Goal: Task Accomplishment & Management: Complete application form

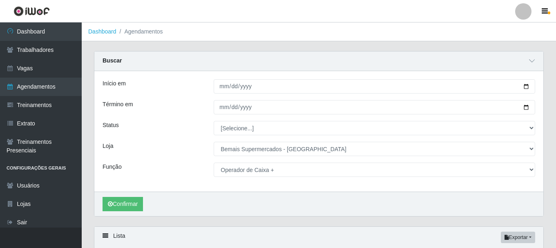
select select "249"
select select "72"
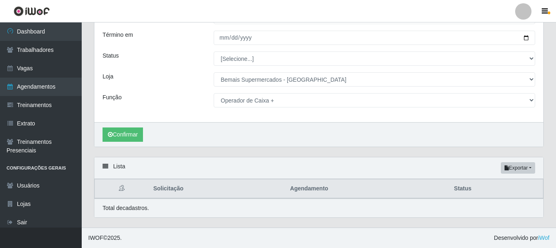
scroll to position [70, 0]
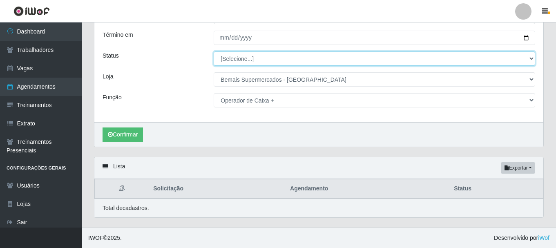
click at [530, 58] on select "[Selecione...] AGENDADO AGUARDANDO LIBERAR EM ANDAMENTO EM REVISÃO FINALIZADO C…" at bounding box center [375, 59] width 322 height 14
click at [214, 52] on select "[Selecione...] AGENDADO AGUARDANDO LIBERAR EM ANDAMENTO EM REVISÃO FINALIZADO C…" at bounding box center [375, 59] width 322 height 14
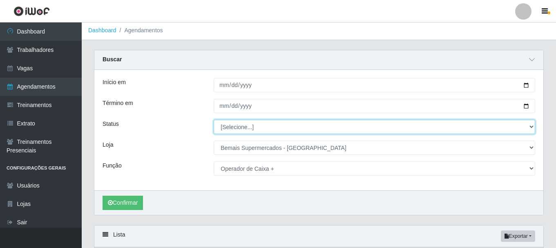
scroll to position [0, 0]
click at [521, 129] on select "[Selecione...] AGENDADO AGUARDANDO LIBERAR EM ANDAMENTO EM REVISÃO FINALIZADO C…" at bounding box center [375, 128] width 322 height 14
click at [214, 121] on select "[Selecione...] AGENDADO AGUARDANDO LIBERAR EM ANDAMENTO EM REVISÃO FINALIZADO C…" at bounding box center [375, 128] width 322 height 14
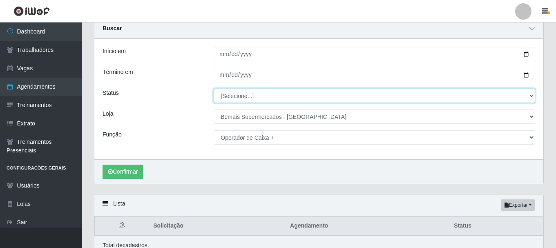
scroll to position [70, 0]
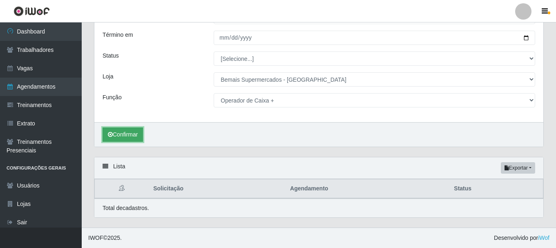
click at [122, 131] on button "Confirmar" at bounding box center [123, 135] width 40 height 14
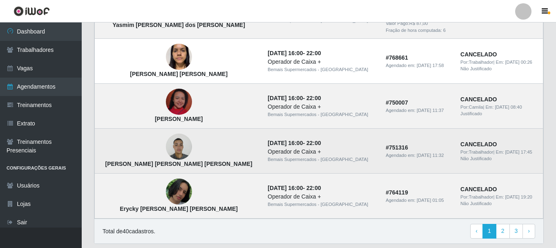
scroll to position [775, 0]
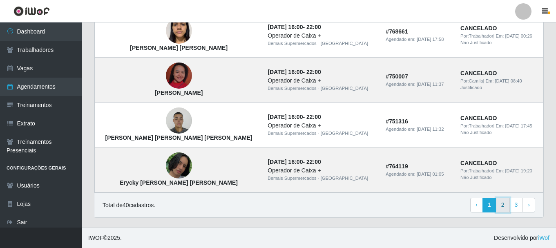
click at [504, 207] on link "2" at bounding box center [503, 205] width 14 height 15
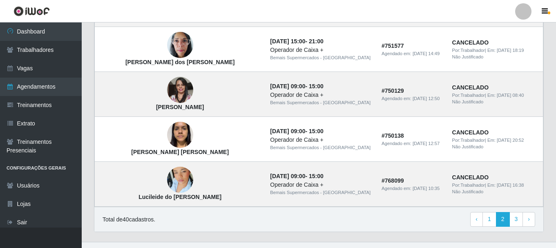
scroll to position [613, 0]
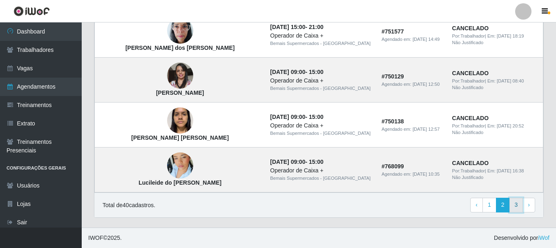
click at [519, 204] on link "3" at bounding box center [517, 205] width 14 height 15
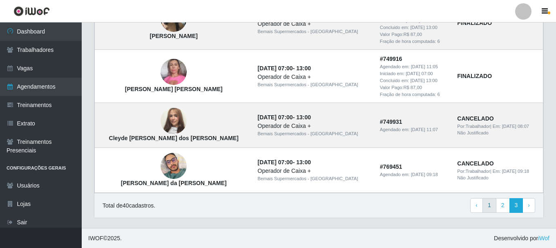
scroll to position [413, 0]
click at [503, 206] on link "2" at bounding box center [503, 205] width 14 height 15
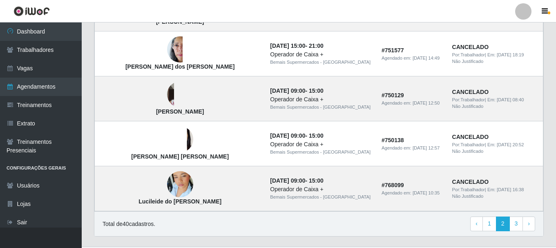
scroll to position [614, 0]
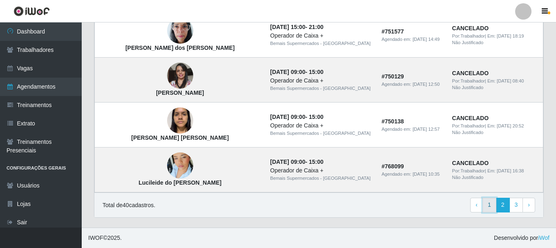
click at [491, 204] on link "1" at bounding box center [490, 205] width 14 height 15
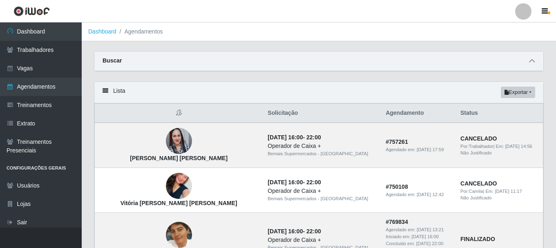
click at [531, 63] on icon at bounding box center [532, 61] width 6 height 6
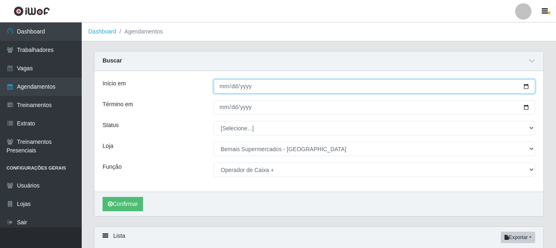
click at [523, 86] on input "[DATE]" at bounding box center [375, 86] width 322 height 14
type input "[DATE]"
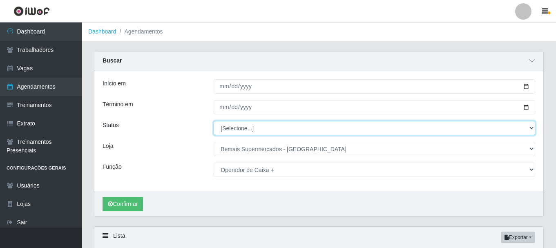
drag, startPoint x: 533, startPoint y: 128, endPoint x: 381, endPoint y: 134, distance: 152.6
click at [533, 128] on select "[Selecione...] AGENDADO AGUARDANDO LIBERAR EM ANDAMENTO EM REVISÃO FINALIZADO C…" at bounding box center [375, 128] width 322 height 14
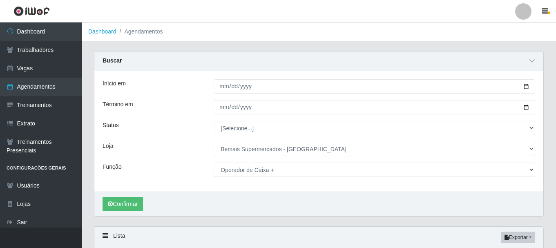
click at [289, 117] on div "Início em 2025-10-12 Término em 2025-10-05 Status [Selecione...] AGENDADO AGUAR…" at bounding box center [318, 131] width 449 height 121
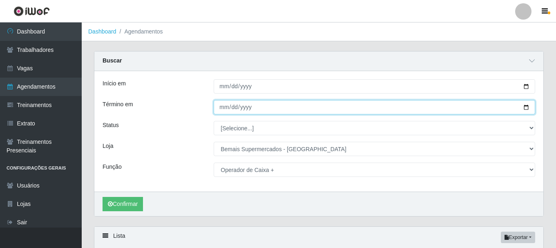
drag, startPoint x: 526, startPoint y: 105, endPoint x: 477, endPoint y: 110, distance: 49.8
click at [526, 106] on input "2025-10-05" at bounding box center [375, 107] width 322 height 14
type input "[DATE]"
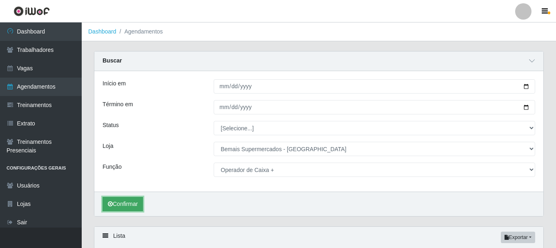
click at [119, 208] on button "Confirmar" at bounding box center [123, 204] width 40 height 14
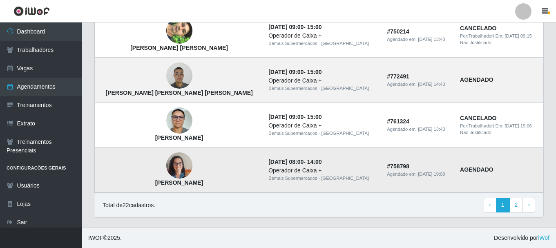
scroll to position [750, 0]
click at [512, 207] on link "2" at bounding box center [517, 205] width 14 height 15
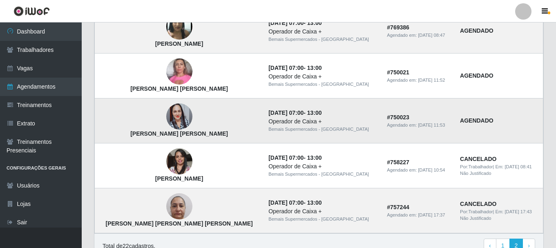
scroll to position [245, 0]
